Goal: Transaction & Acquisition: Purchase product/service

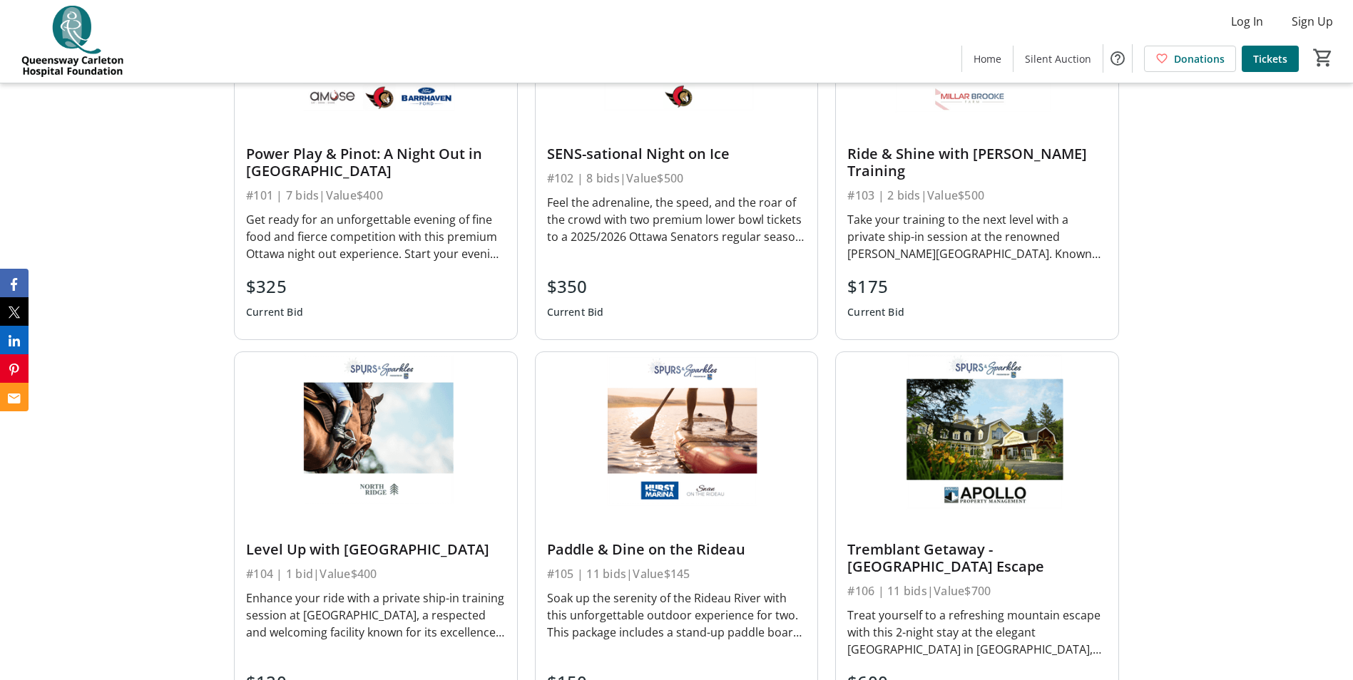
scroll to position [856, 0]
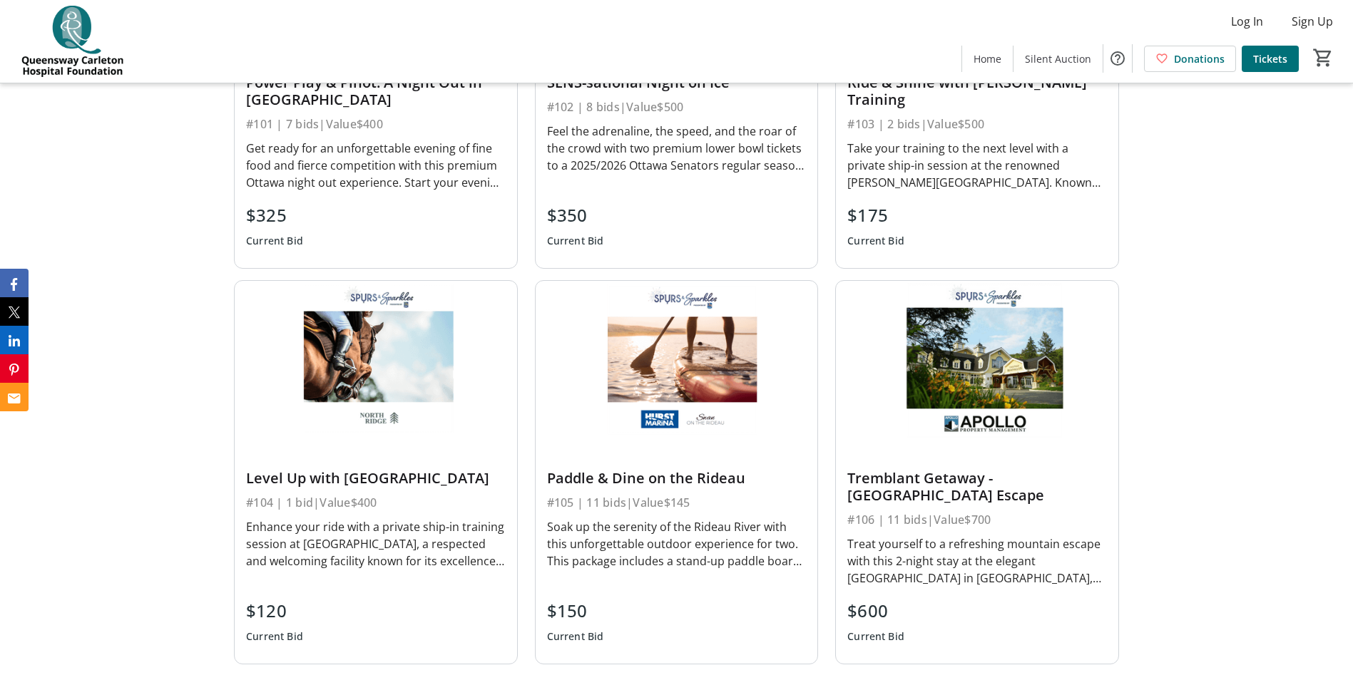
click at [718, 501] on div "#105 | 11 bids | Value $145" at bounding box center [677, 503] width 260 height 20
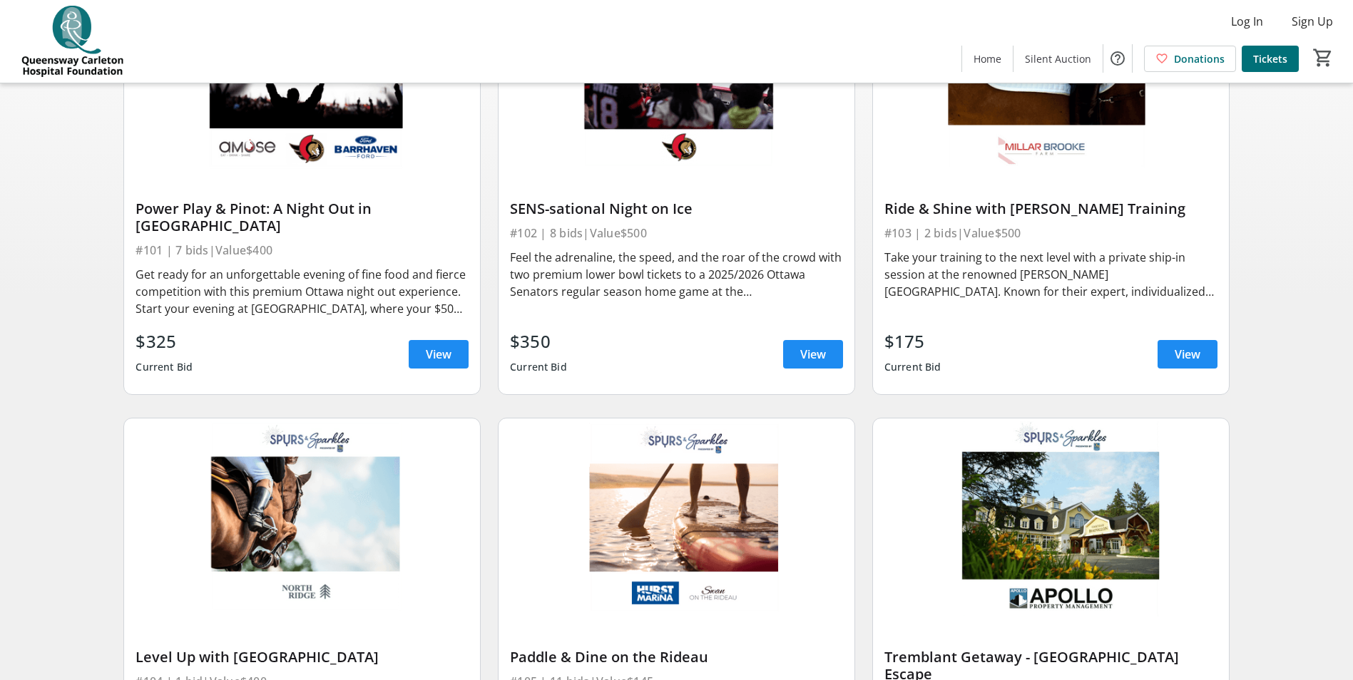
scroll to position [357, 0]
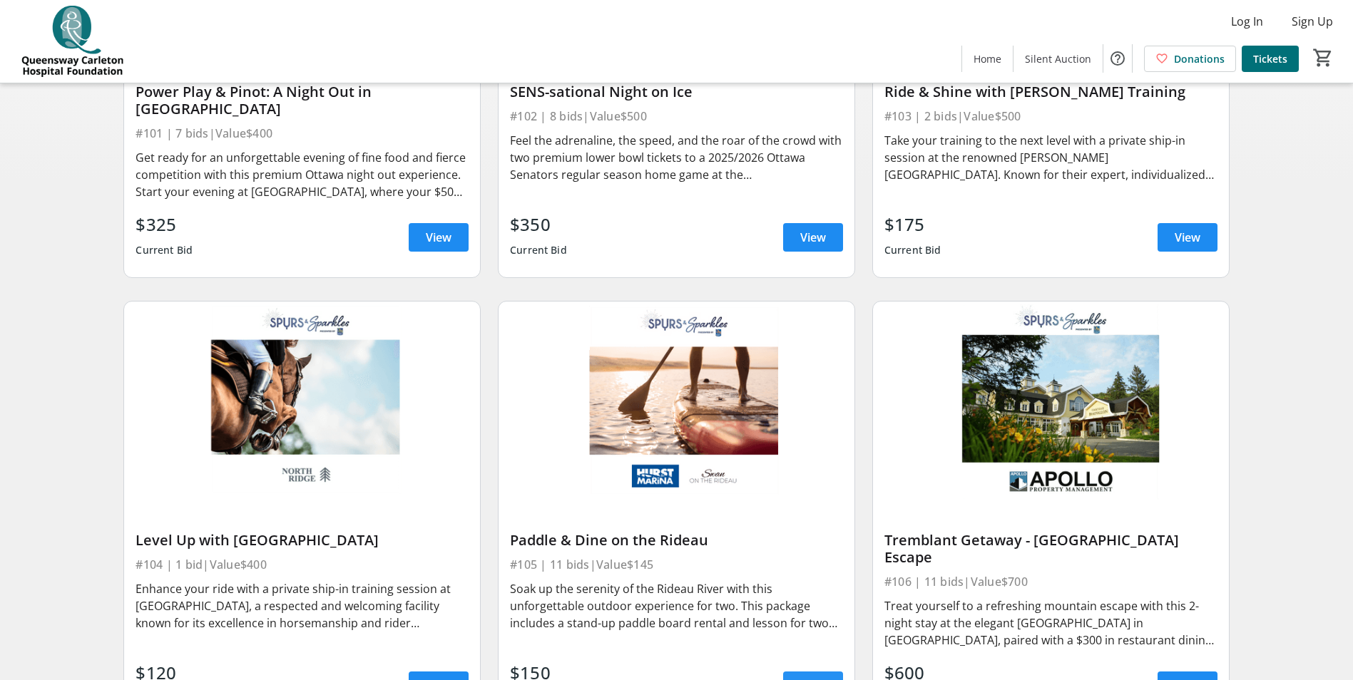
click at [805, 677] on span "View" at bounding box center [813, 685] width 26 height 17
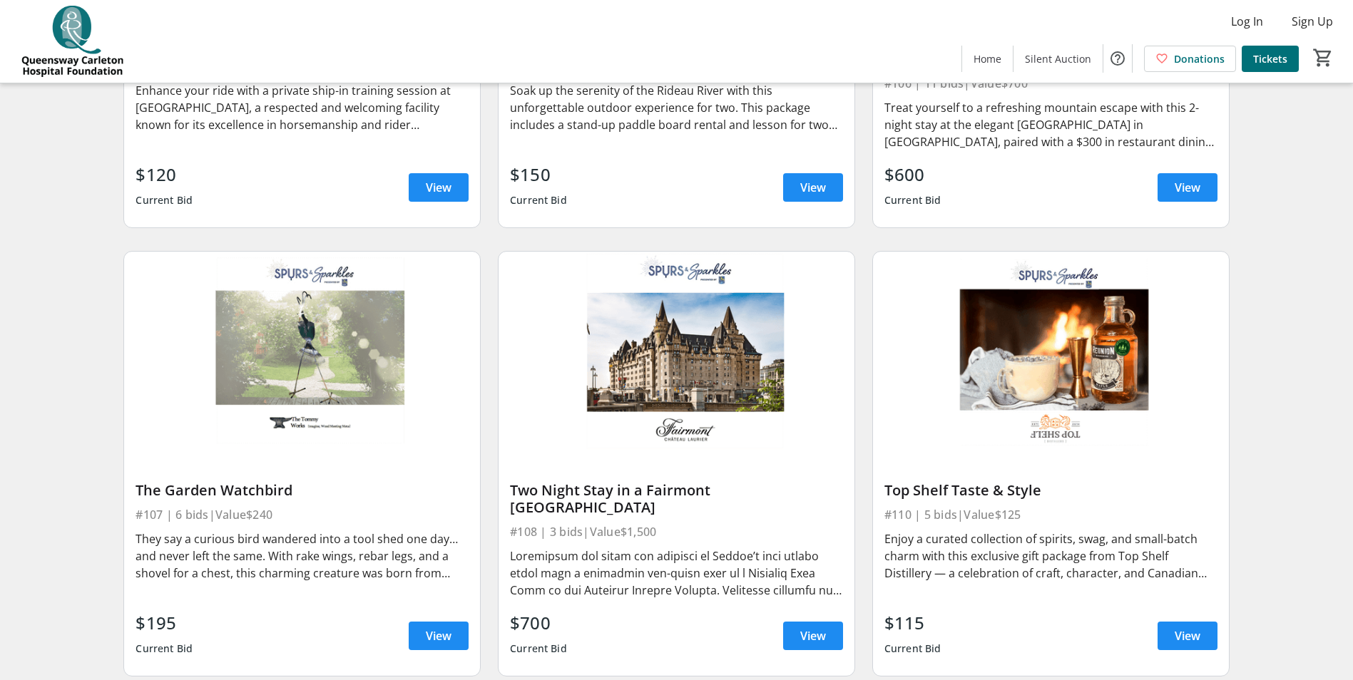
scroll to position [856, 0]
click at [1179, 627] on span "View" at bounding box center [1187, 635] width 26 height 17
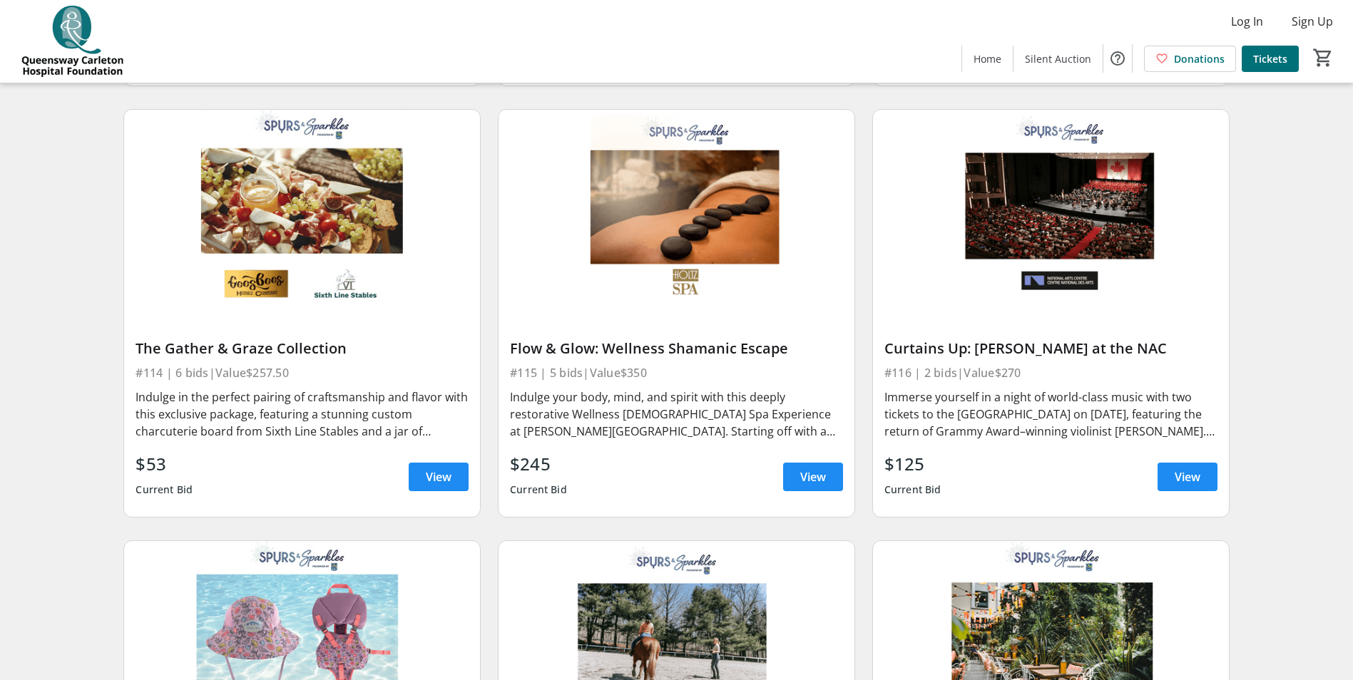
scroll to position [1925, 0]
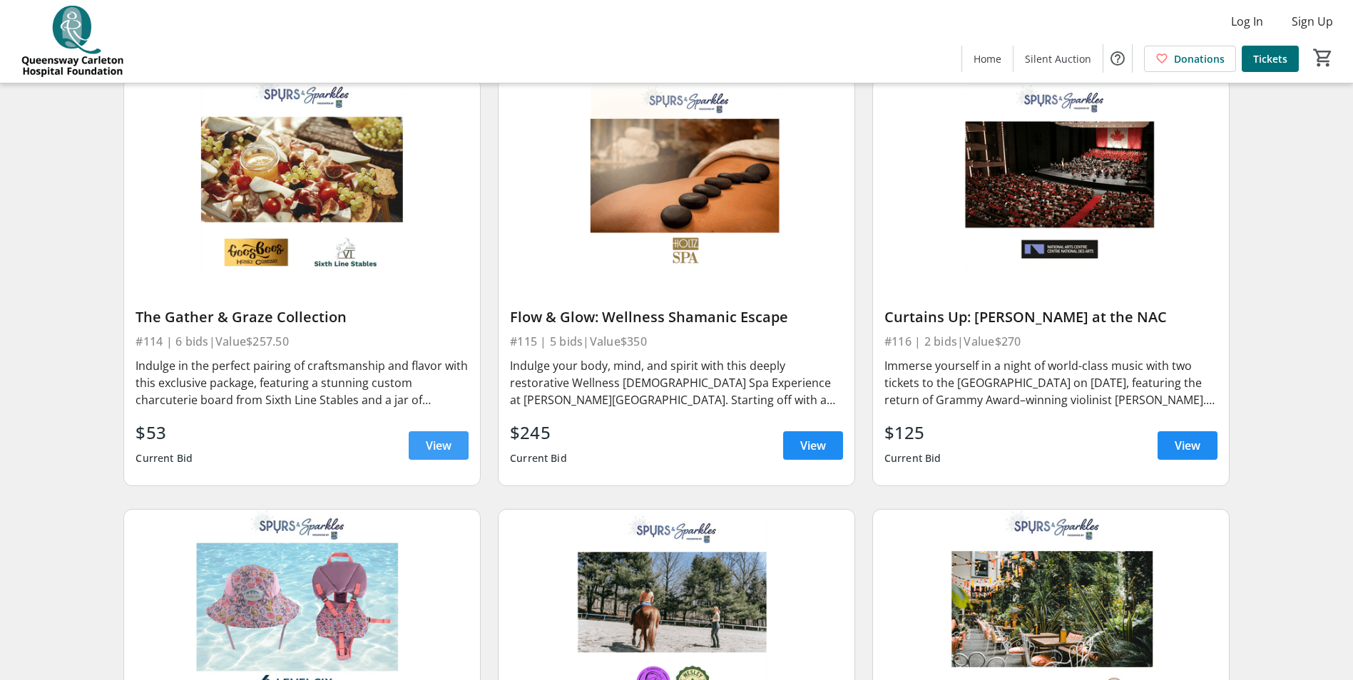
click at [436, 437] on span "View" at bounding box center [439, 445] width 26 height 17
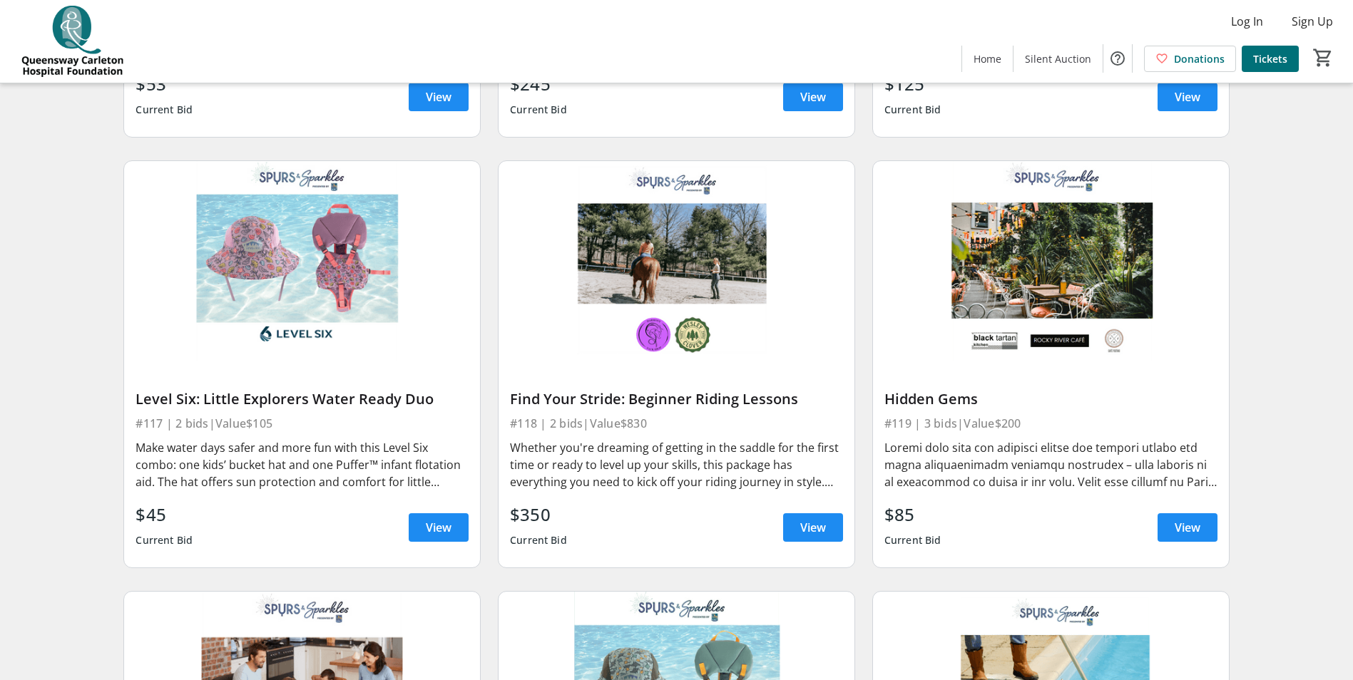
scroll to position [2282, 0]
